Goal: Task Accomplishment & Management: Use online tool/utility

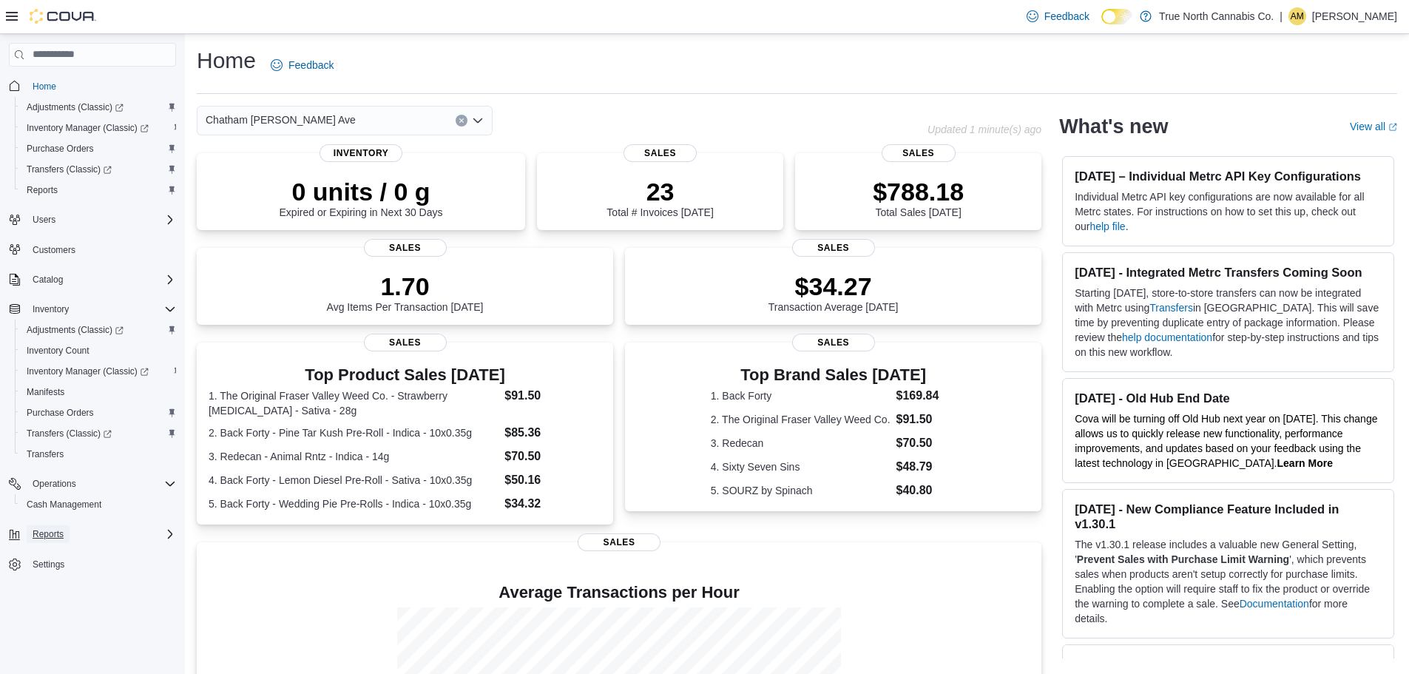
click at [49, 532] on span "Reports" at bounding box center [48, 534] width 31 height 12
click at [50, 595] on span "Reports" at bounding box center [42, 596] width 31 height 12
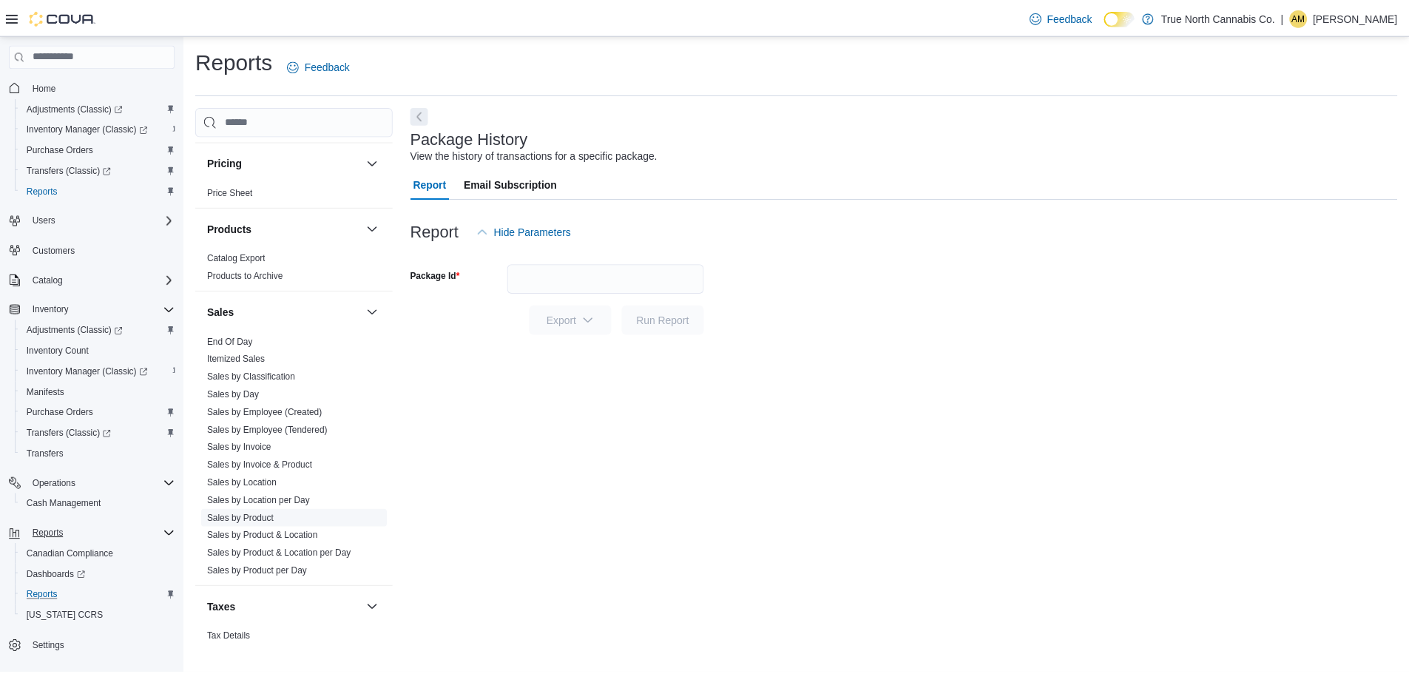
scroll to position [887, 0]
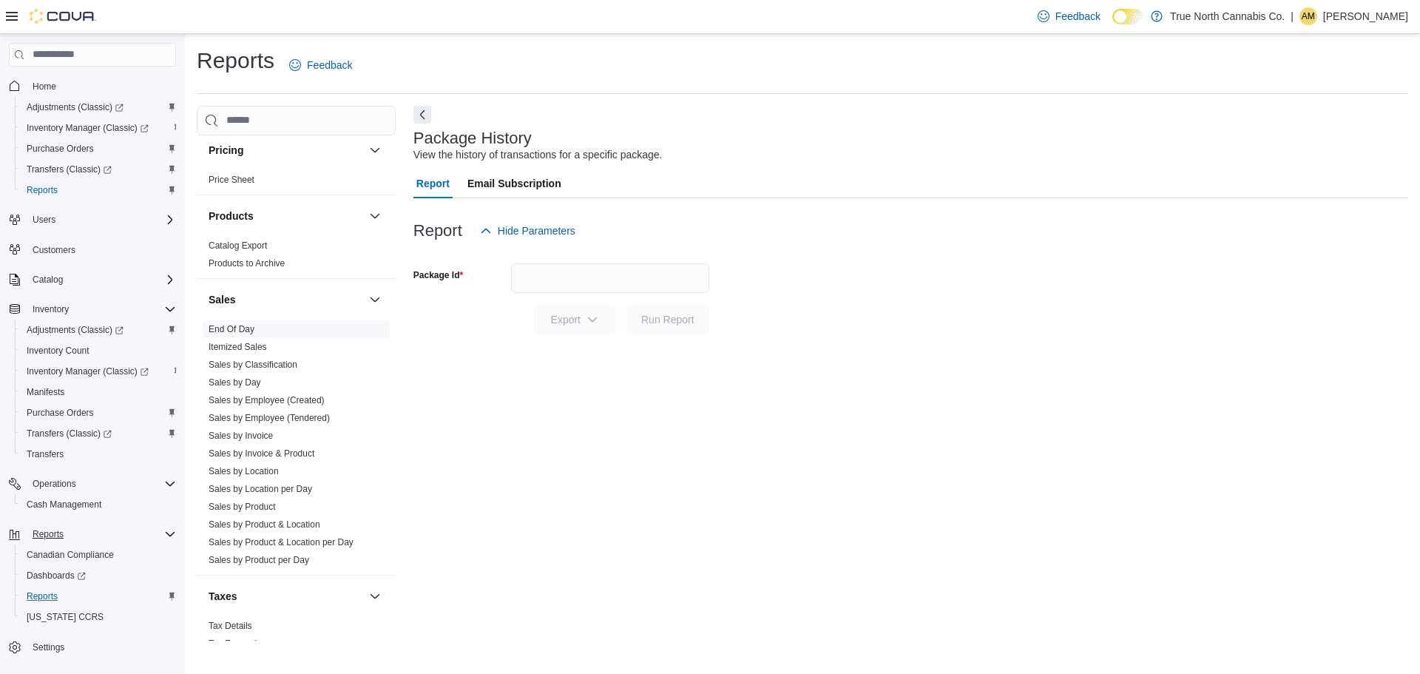
click at [231, 334] on link "End Of Day" at bounding box center [232, 329] width 46 height 10
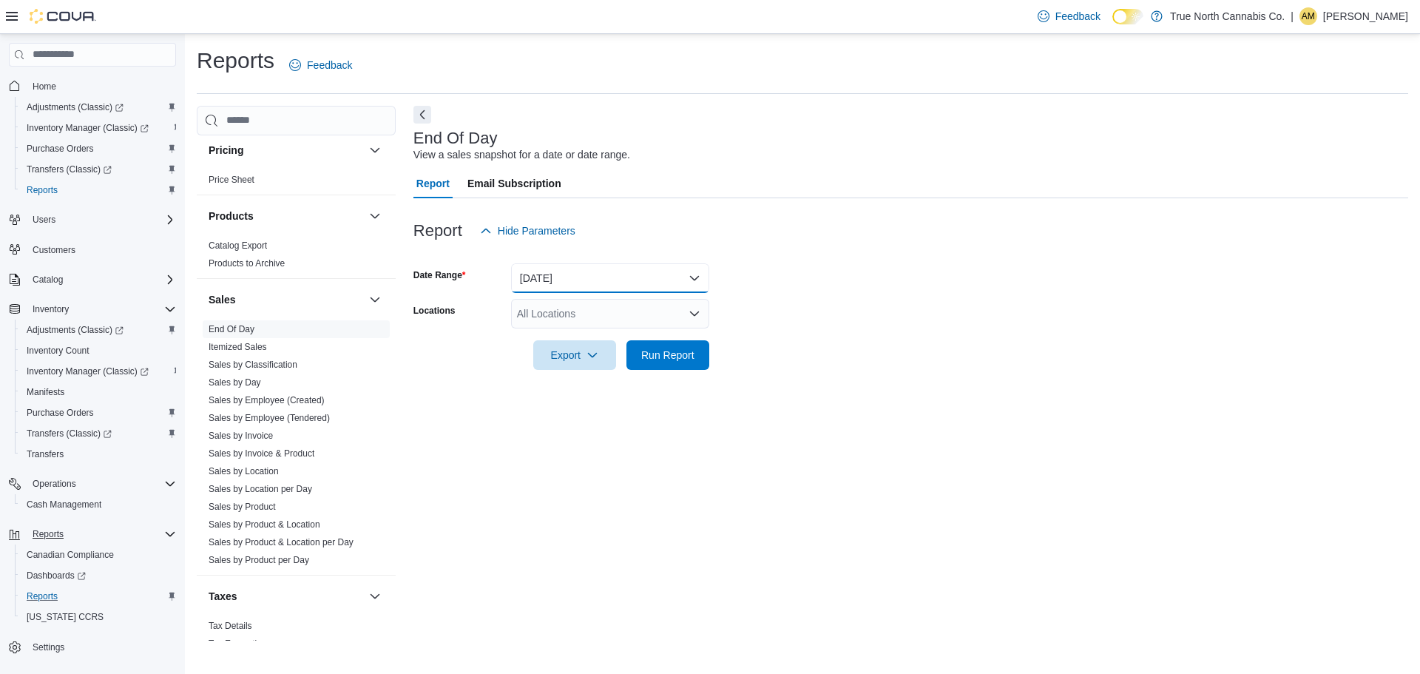
click at [649, 275] on button "[DATE]" at bounding box center [610, 278] width 198 height 30
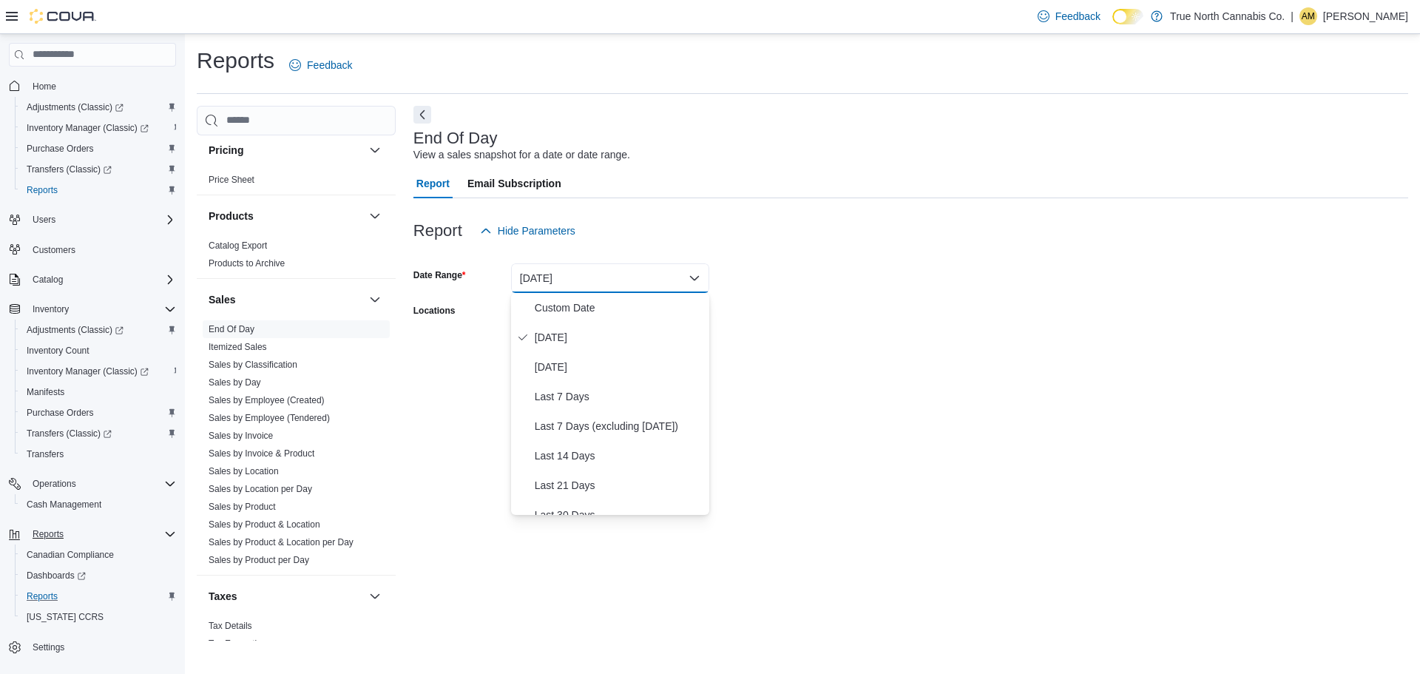
click at [767, 298] on form "Date Range [DATE] Locations All Locations Export Run Report" at bounding box center [910, 308] width 995 height 124
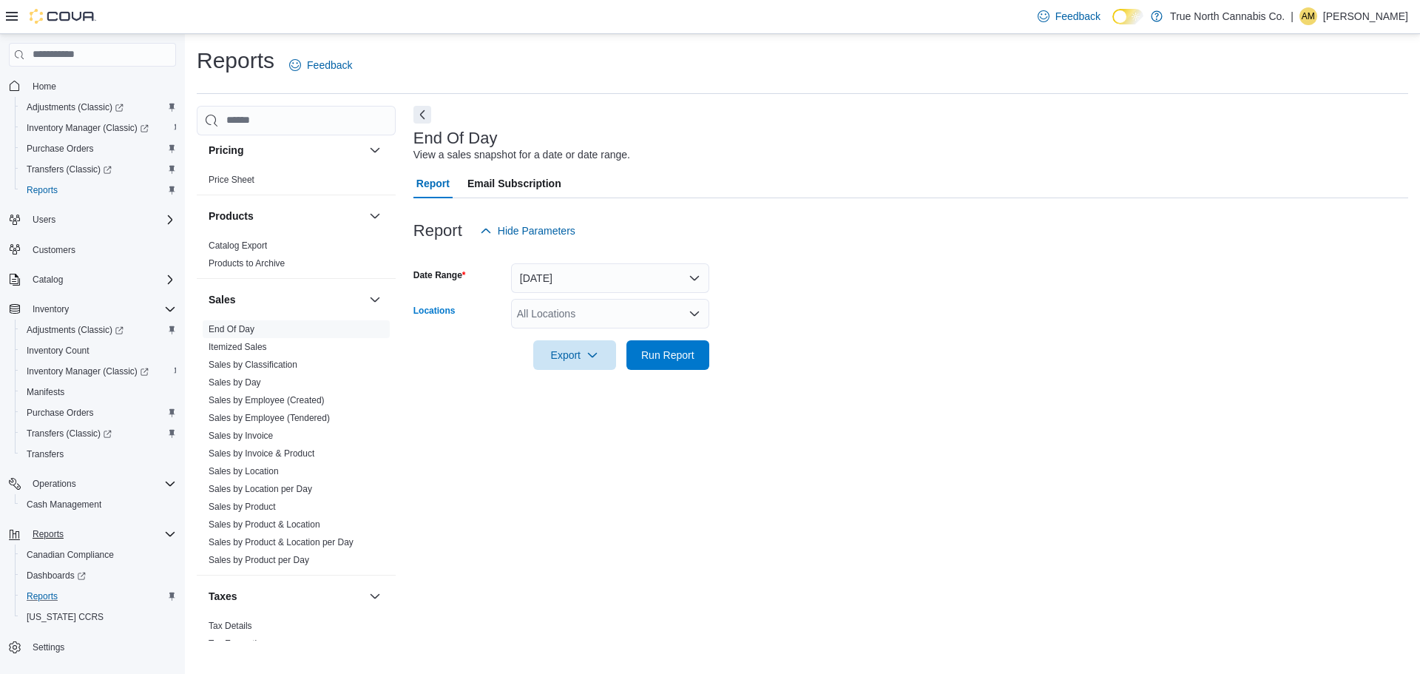
click at [640, 312] on div "All Locations" at bounding box center [610, 314] width 198 height 30
type input "***"
click at [606, 342] on span "Chatham [PERSON_NAME] Ave" at bounding box center [618, 338] width 150 height 15
click at [723, 372] on div at bounding box center [910, 379] width 995 height 18
click at [674, 362] on span "Run Report" at bounding box center [667, 354] width 65 height 30
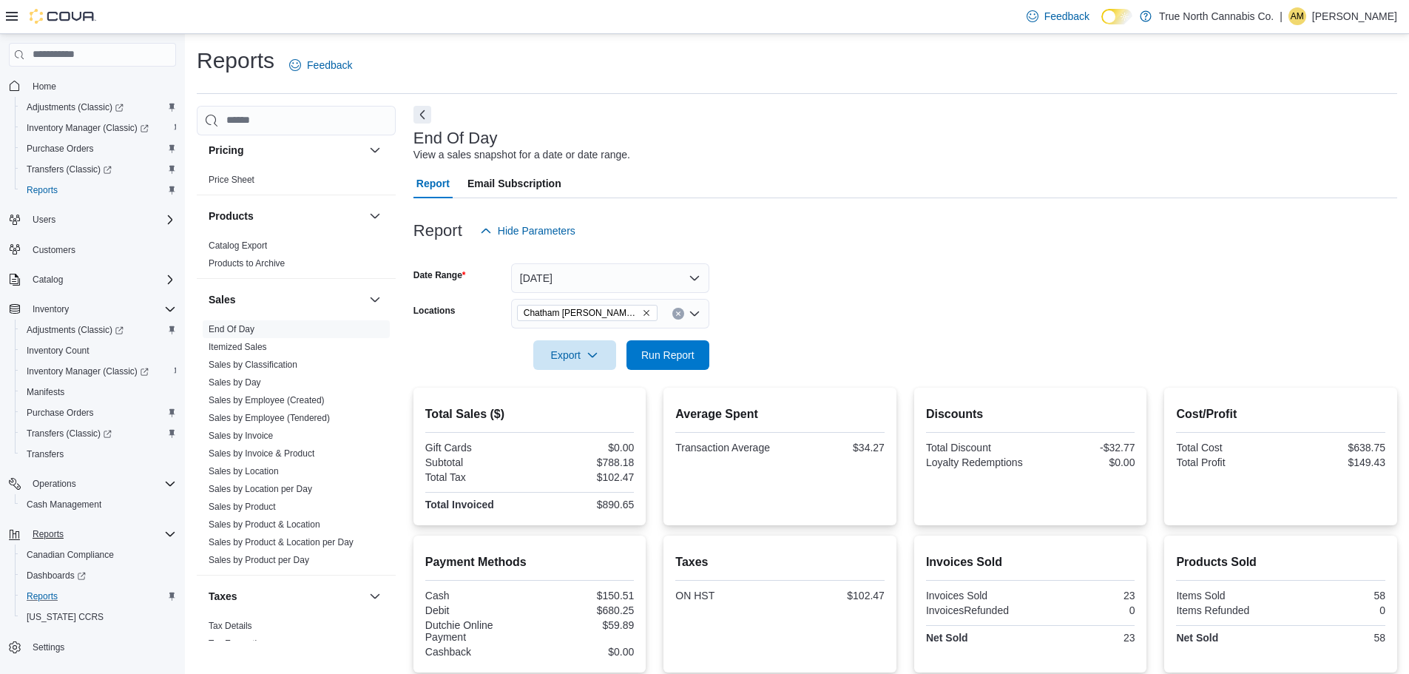
scroll to position [152, 0]
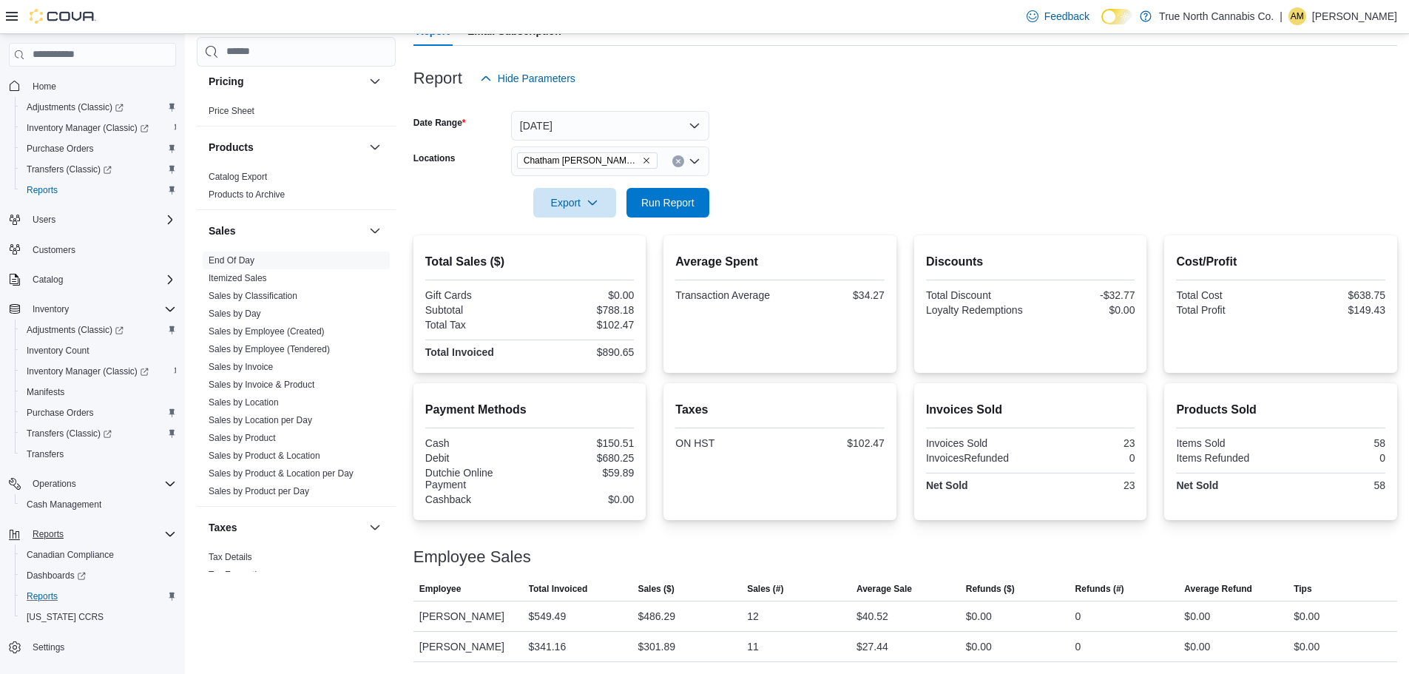
click at [752, 561] on div "Employee Sales" at bounding box center [904, 557] width 983 height 18
click at [982, 150] on form "Date Range [DATE] Locations [GEOGRAPHIC_DATA] [PERSON_NAME] Ave Export Run Repo…" at bounding box center [904, 155] width 983 height 124
click at [982, 149] on form "Date Range [DATE] Locations [GEOGRAPHIC_DATA] [PERSON_NAME] Ave Export Run Repo…" at bounding box center [904, 155] width 983 height 124
click at [671, 205] on span "Run Report" at bounding box center [667, 201] width 53 height 15
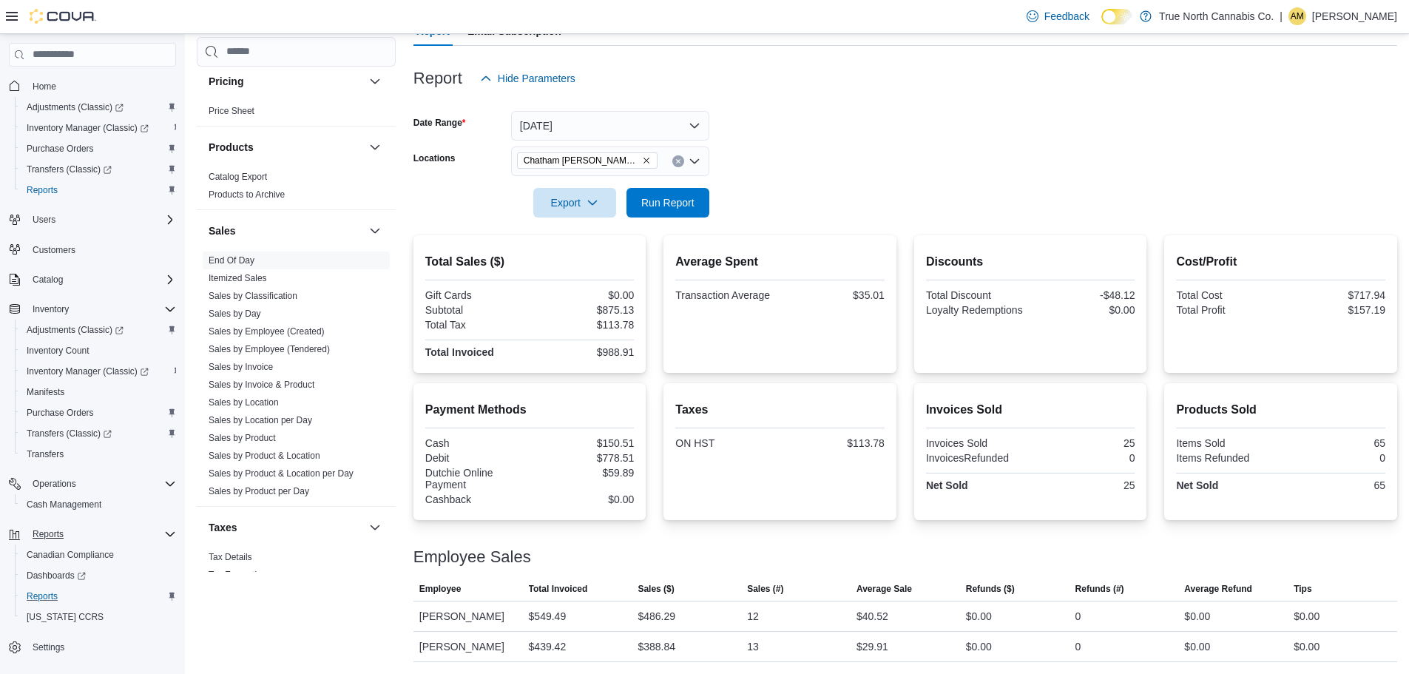
click at [762, 568] on div at bounding box center [904, 572] width 983 height 12
drag, startPoint x: 668, startPoint y: 202, endPoint x: 760, endPoint y: 209, distance: 92.0
click at [668, 202] on span "Run Report" at bounding box center [667, 202] width 53 height 15
click at [1360, 23] on p "[PERSON_NAME]" at bounding box center [1354, 16] width 85 height 18
click at [1077, 89] on div "Report Hide Parameters" at bounding box center [904, 79] width 983 height 30
